Goal: Task Accomplishment & Management: Manage account settings

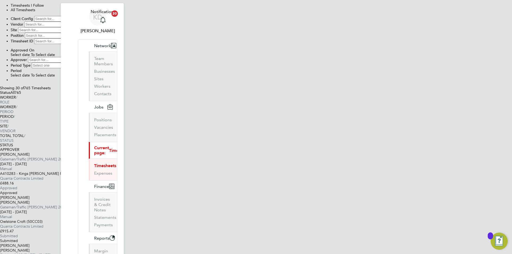
click at [43, 224] on span "Quanta Contracts Limited" at bounding box center [21, 226] width 43 height 5
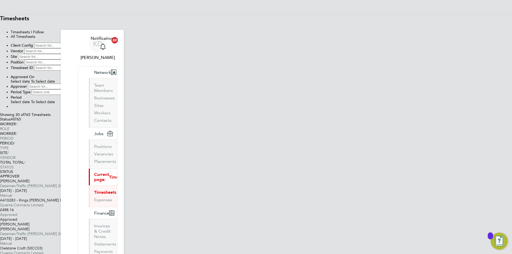
click at [0, 25] on button "New Timesheet" at bounding box center [0, 25] width 0 height 0
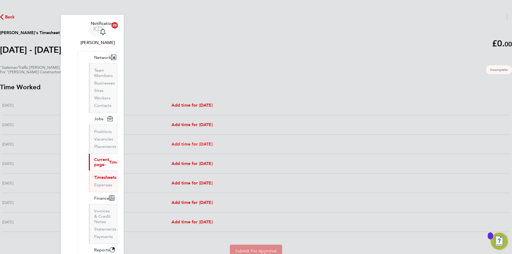
click at [213, 142] on span "Add time for [DATE]" at bounding box center [191, 144] width 41 height 5
select select "60"
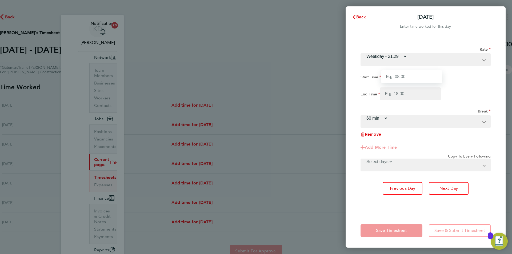
click at [422, 70] on input "Start Time" at bounding box center [411, 76] width 61 height 13
type input "07:30"
click at [423, 87] on input "End Time" at bounding box center [410, 93] width 61 height 13
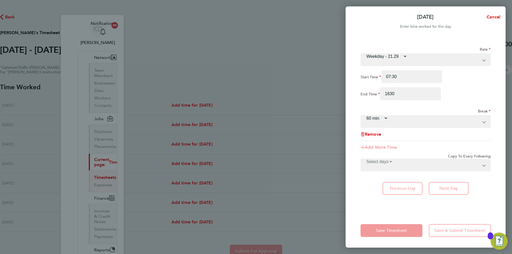
type input "16:30"
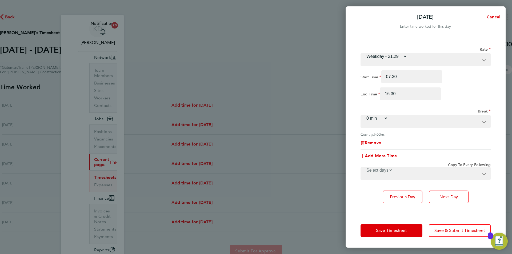
click at [394, 116] on app-icon-cross-button at bounding box center [391, 118] width 6 height 5
click at [388, 116] on select "0 min 15 min 30 min 45 min 60 min 75 min 90 min" at bounding box center [374, 118] width 27 height 5
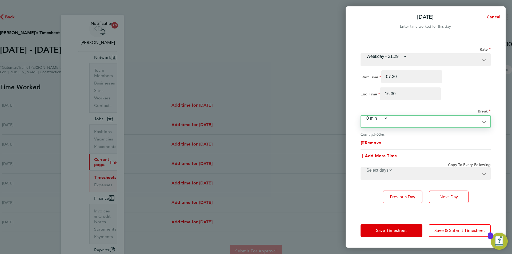
select select "30"
click at [388, 116] on select "0 min 15 min 30 min 45 min 60 min 75 min 90 min" at bounding box center [374, 118] width 27 height 5
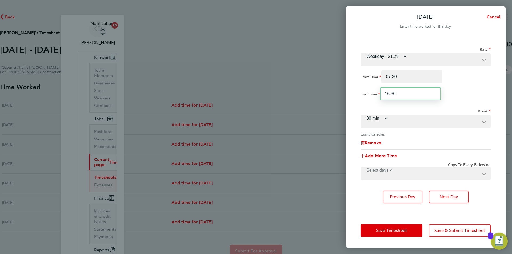
drag, startPoint x: 424, startPoint y: 82, endPoint x: 405, endPoint y: 84, distance: 19.3
click at [405, 87] on div "16:30" at bounding box center [410, 93] width 61 height 13
type input "17:00"
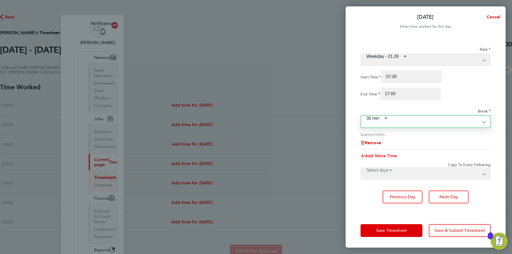
click at [397, 153] on span "Add More Time" at bounding box center [381, 155] width 32 height 5
select select "null"
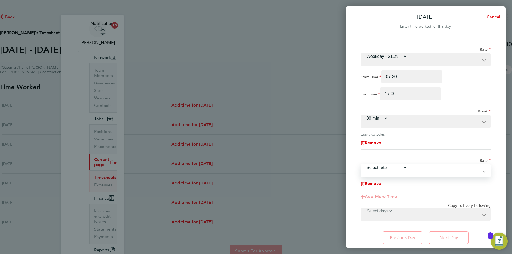
click at [407, 165] on select "Weekday - 21.29 Overtime - 30.63 Select rate" at bounding box center [384, 167] width 46 height 5
select select "60"
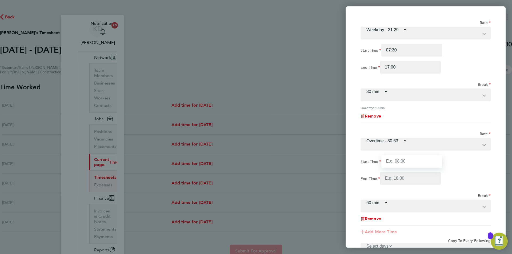
click at [429, 155] on input "Start Time" at bounding box center [411, 161] width 61 height 13
click at [465, 155] on div "Start Time" at bounding box center [426, 161] width 130 height 13
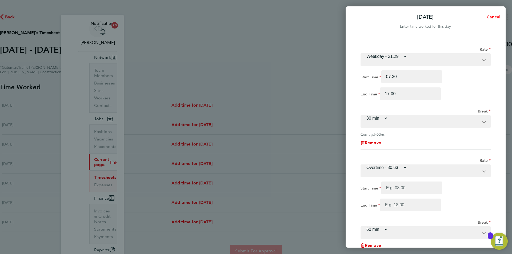
click at [496, 15] on span "Cancel" at bounding box center [492, 16] width 15 height 5
select select "60"
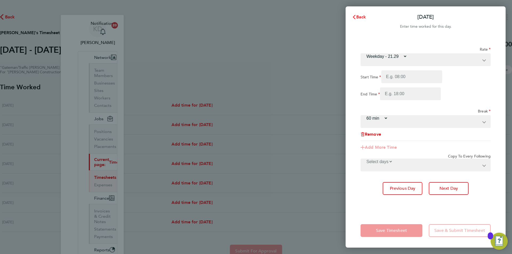
click at [360, 16] on span "Back" at bounding box center [361, 16] width 10 height 5
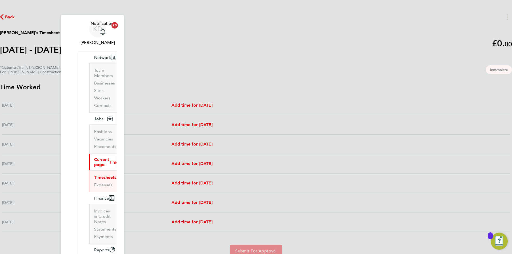
click at [94, 175] on link "Timesheets" at bounding box center [105, 177] width 22 height 5
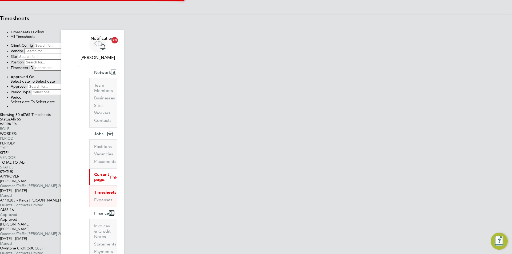
scroll to position [14, 46]
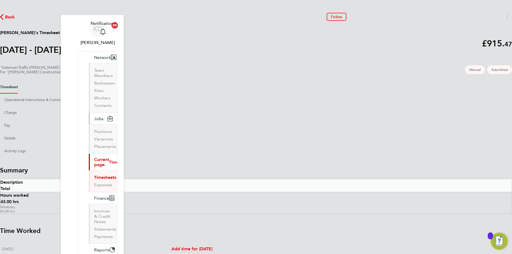
click at [94, 116] on span "Jobs" at bounding box center [98, 118] width 9 height 5
click at [94, 144] on link "Placements" at bounding box center [105, 146] width 22 height 5
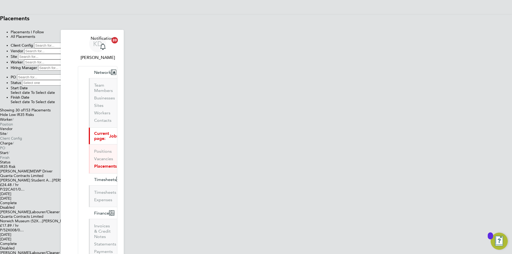
click at [71, 65] on icon at bounding box center [71, 62] width 0 height 5
type input "[PERSON_NAME]"
click at [0, 210] on icon at bounding box center [0, 210] width 0 height 0
click at [246, 178] on div "Owlstone Croft (50CC03) Morgan Sindall Construction - East" at bounding box center [256, 180] width 512 height 5
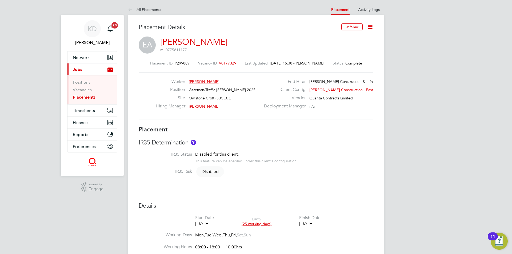
click at [369, 27] on icon at bounding box center [370, 26] width 7 height 7
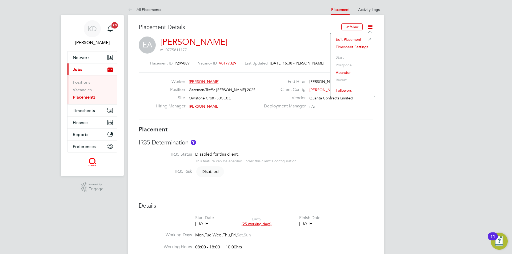
click at [349, 38] on li "Edit Placement e" at bounding box center [352, 39] width 39 height 7
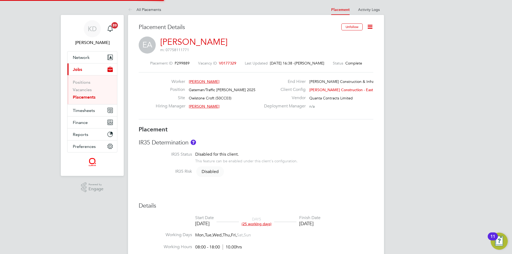
type input "[PERSON_NAME]"
type input "28 Jul 2025"
type input "29 Aug 2025"
type input "08:00"
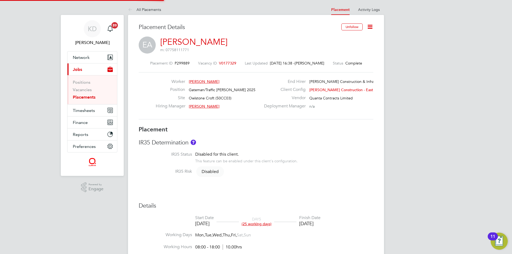
type input "18:00"
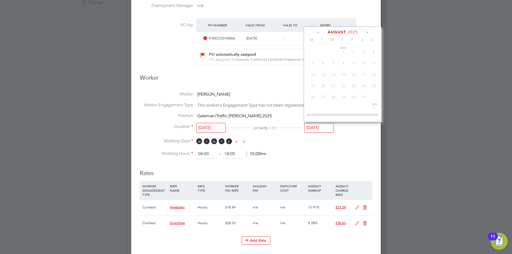
click at [323, 126] on input "29 Aug 2025" at bounding box center [319, 128] width 30 height 10
click at [363, 97] on span "3" at bounding box center [364, 92] width 10 height 10
type input "03 Jan 2026"
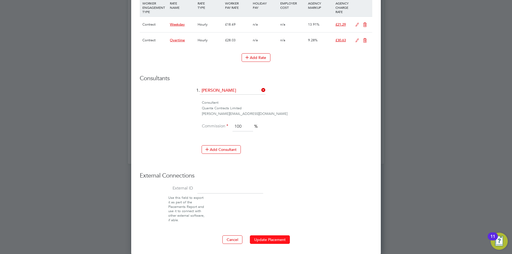
click at [272, 238] on button "Update Placement" at bounding box center [270, 239] width 40 height 9
